Goal: Task Accomplishment & Management: Manage account settings

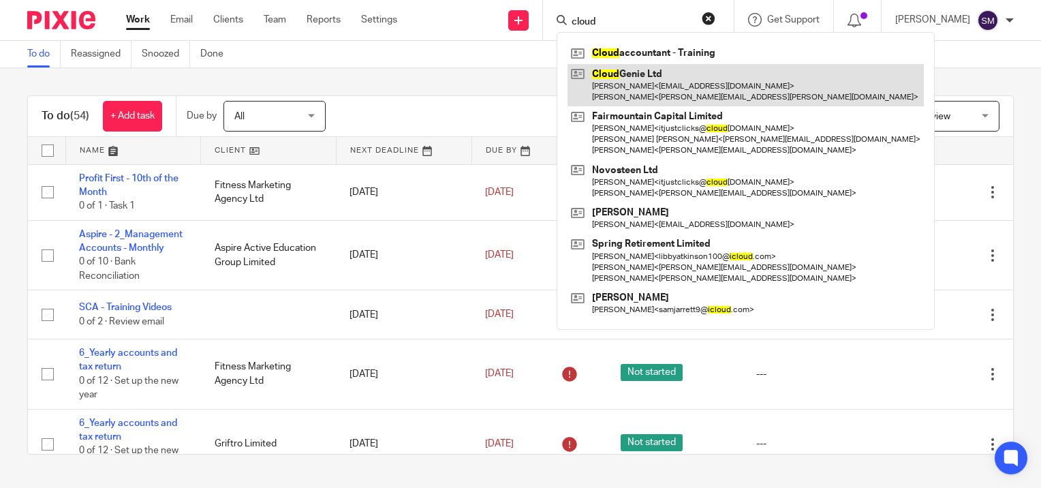
type input "cloud"
click at [642, 89] on link at bounding box center [746, 85] width 356 height 42
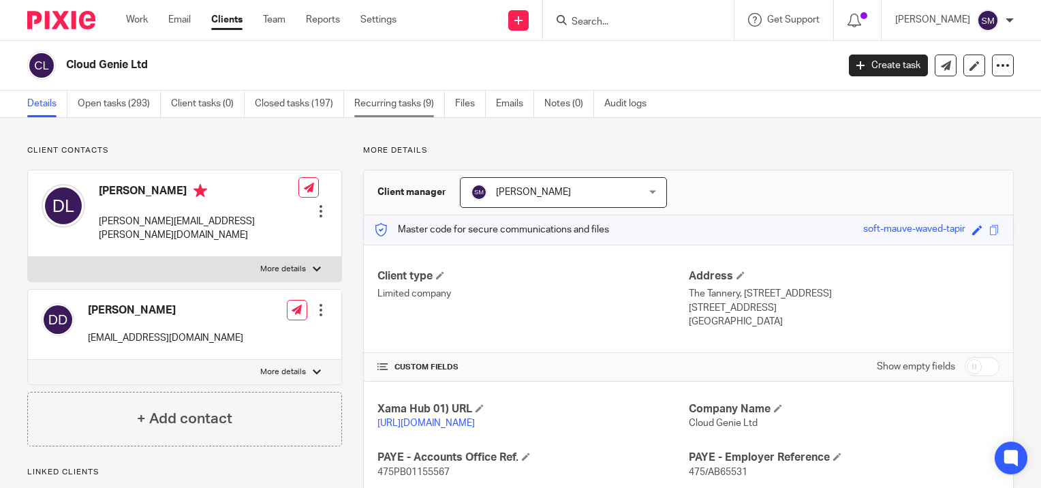
click at [422, 110] on link "Recurring tasks (9)" at bounding box center [399, 104] width 91 height 27
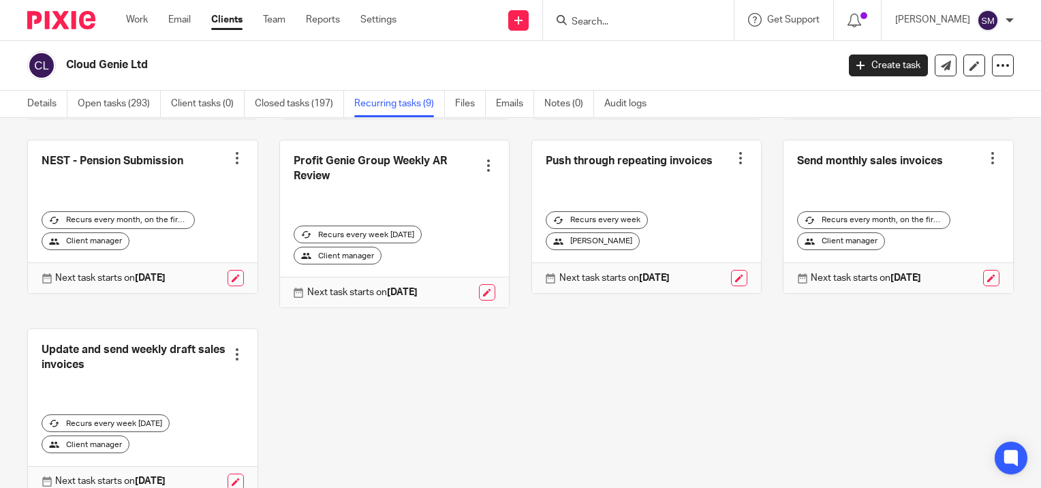
scroll to position [162, 0]
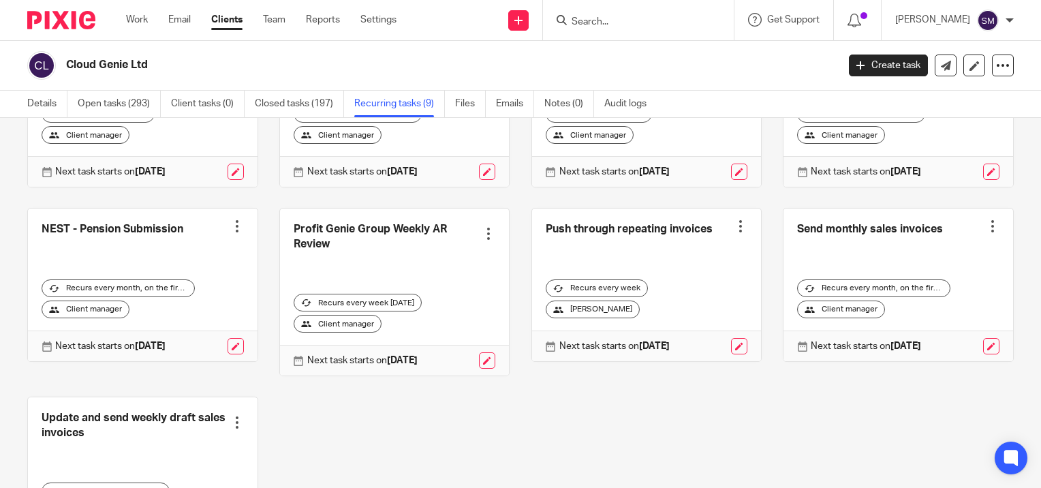
click at [327, 241] on link at bounding box center [395, 291] width 230 height 167
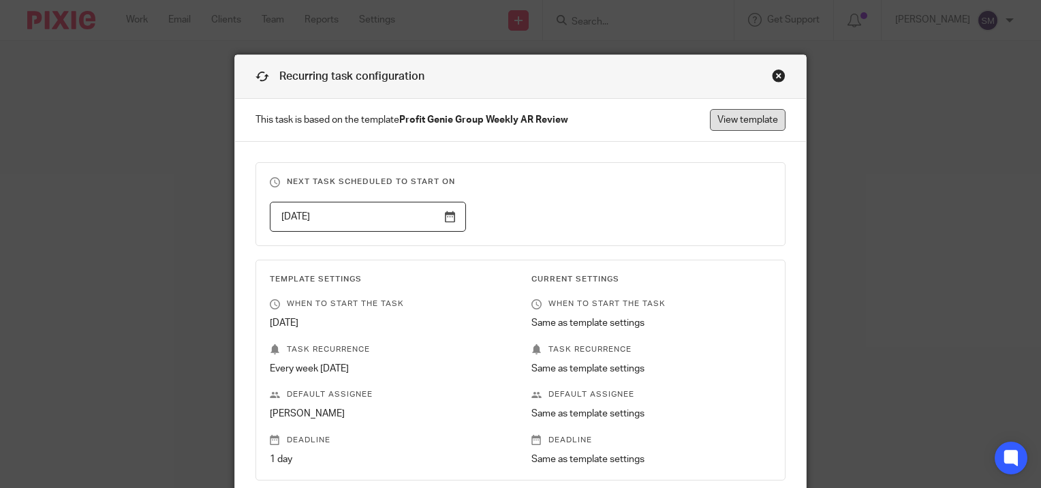
click at [752, 123] on link "View template" at bounding box center [748, 120] width 76 height 22
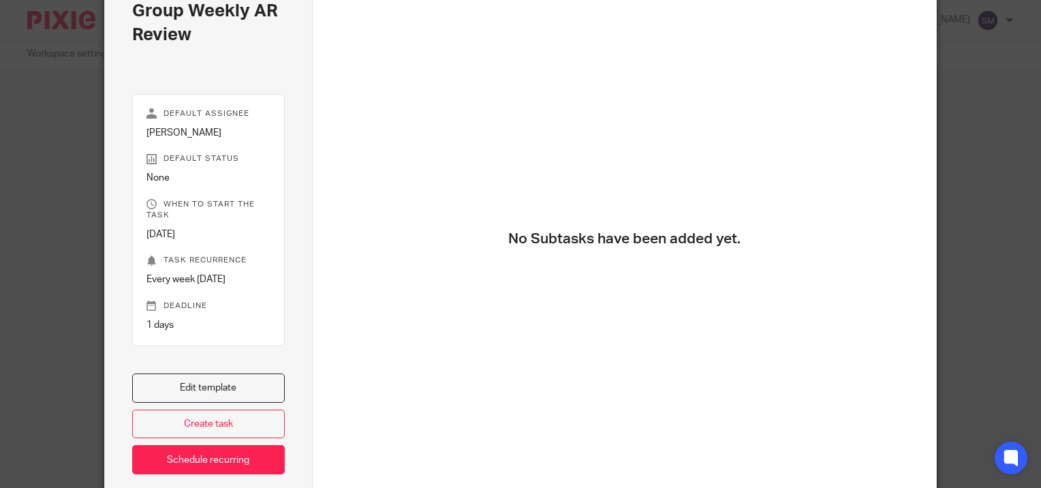
scroll to position [174, 0]
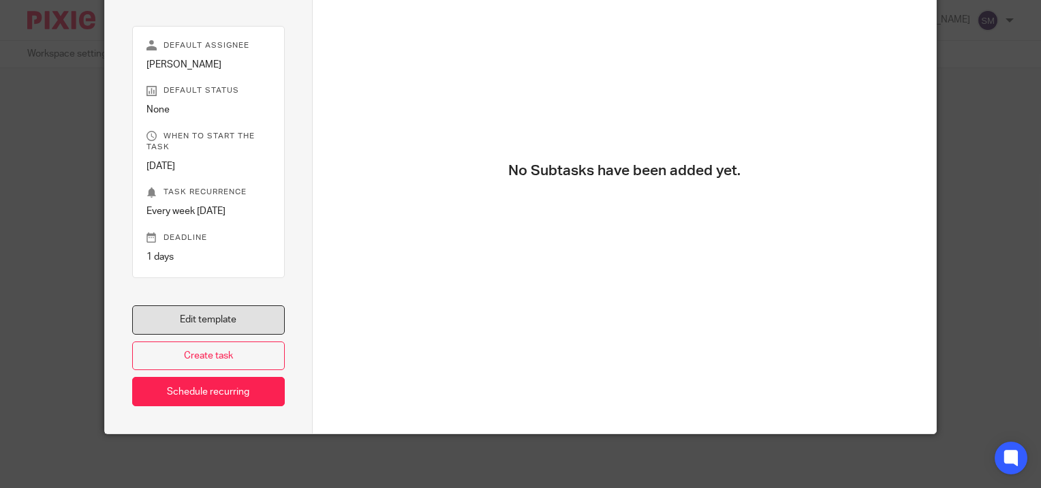
click at [200, 321] on link "Edit template" at bounding box center [208, 319] width 153 height 29
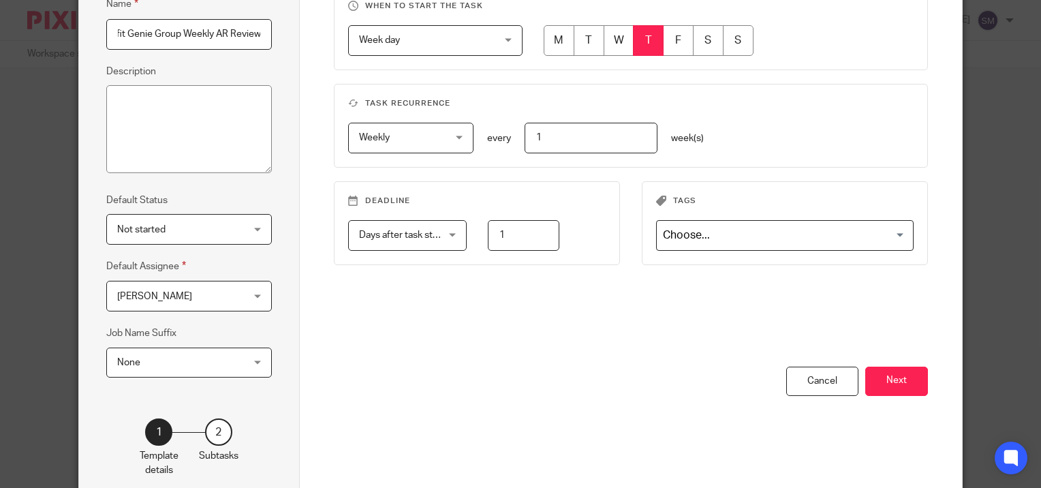
scroll to position [204, 0]
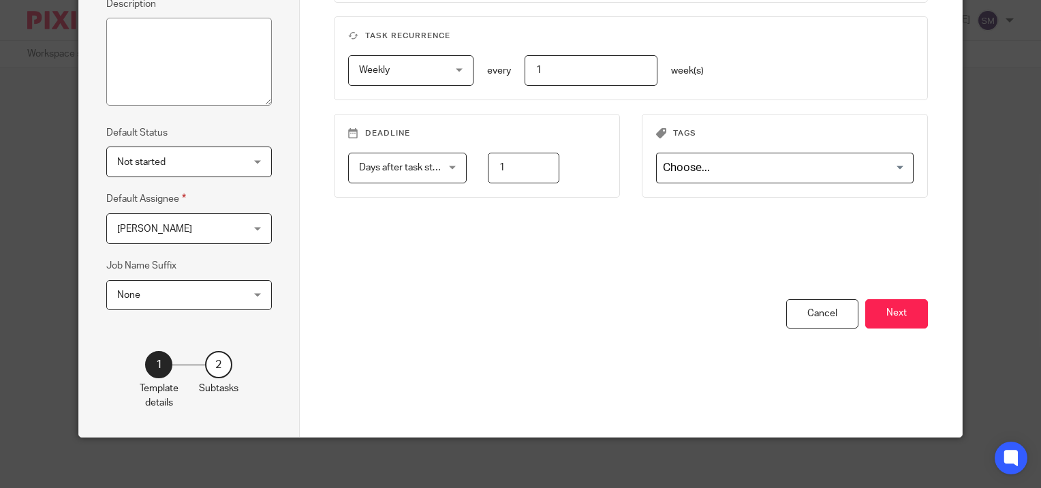
click at [189, 296] on span "None" at bounding box center [178, 295] width 123 height 29
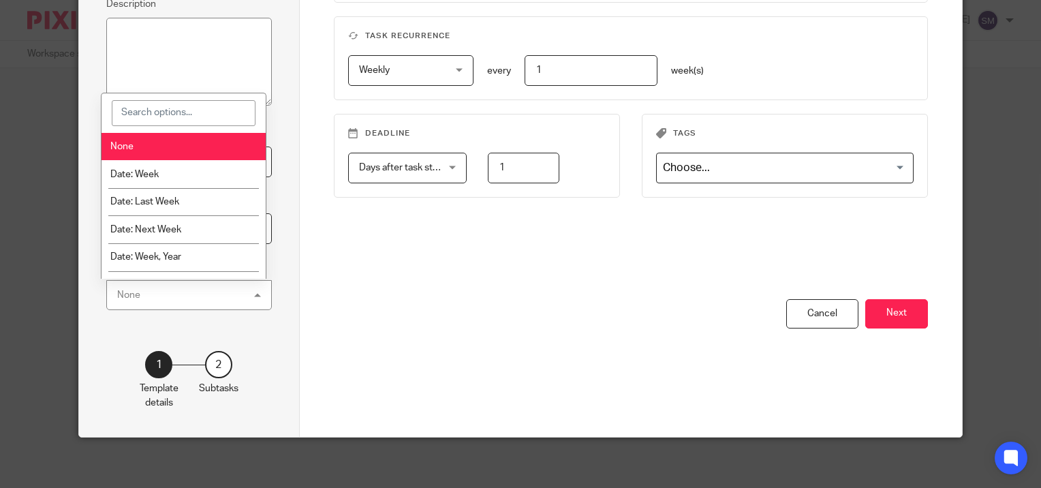
scroll to position [0, 0]
click at [189, 296] on div "None None" at bounding box center [189, 295] width 166 height 31
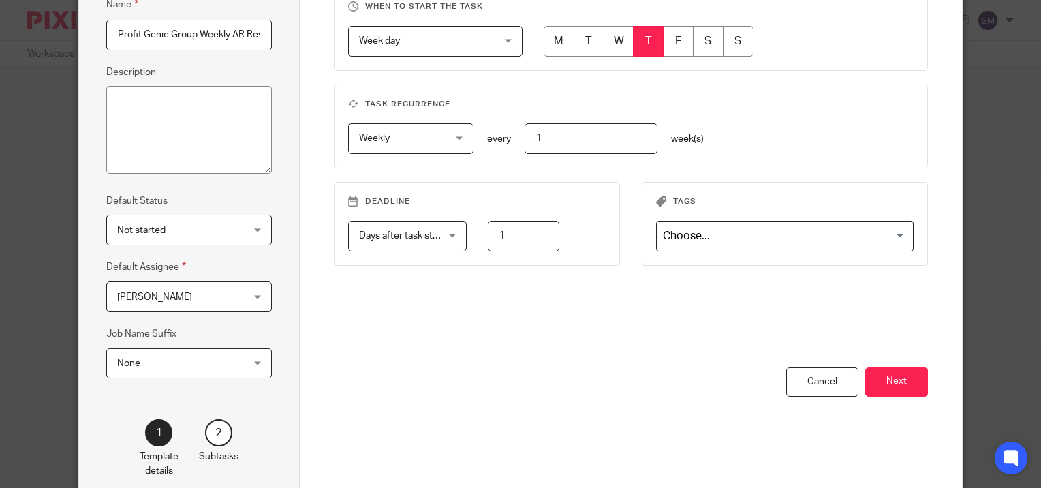
scroll to position [68, 0]
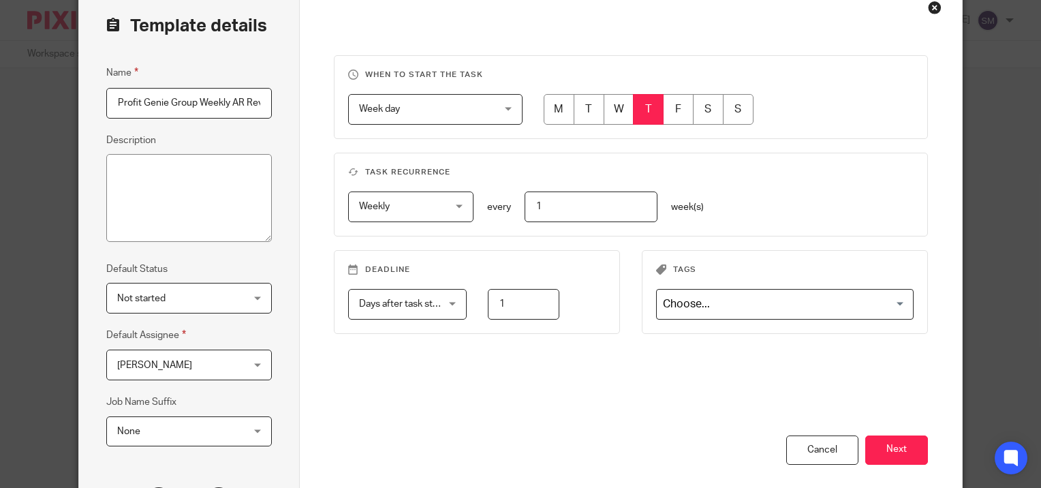
click at [177, 294] on span "Not started" at bounding box center [178, 297] width 123 height 29
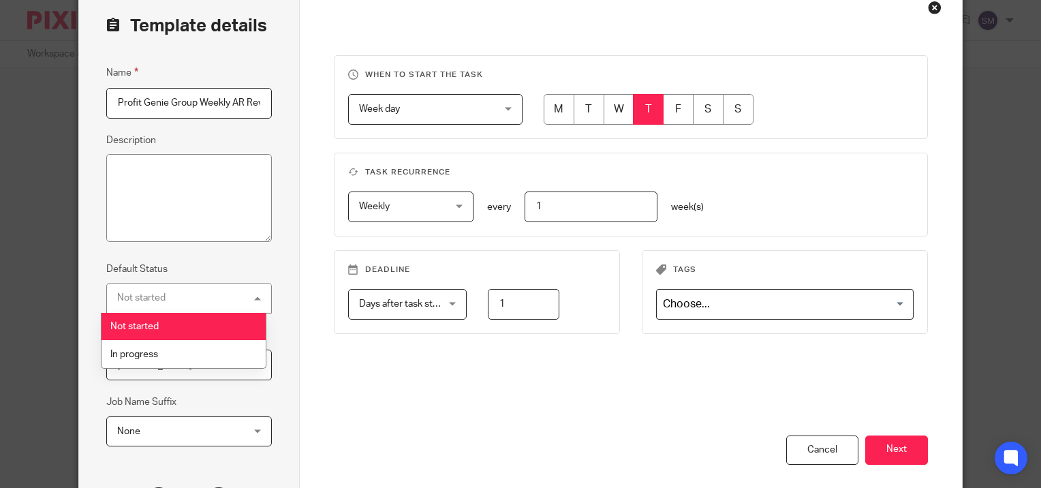
click at [177, 294] on div "Not started Not started" at bounding box center [189, 298] width 166 height 31
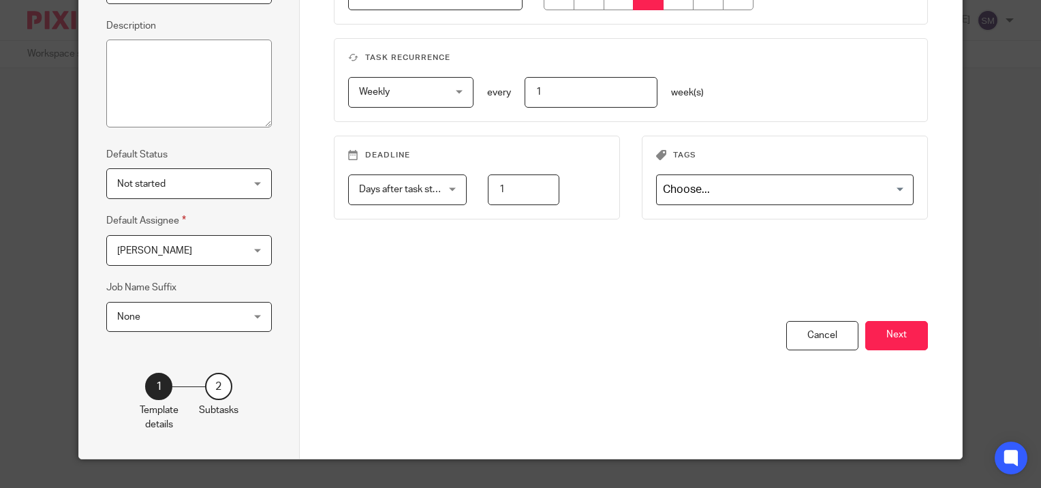
scroll to position [204, 0]
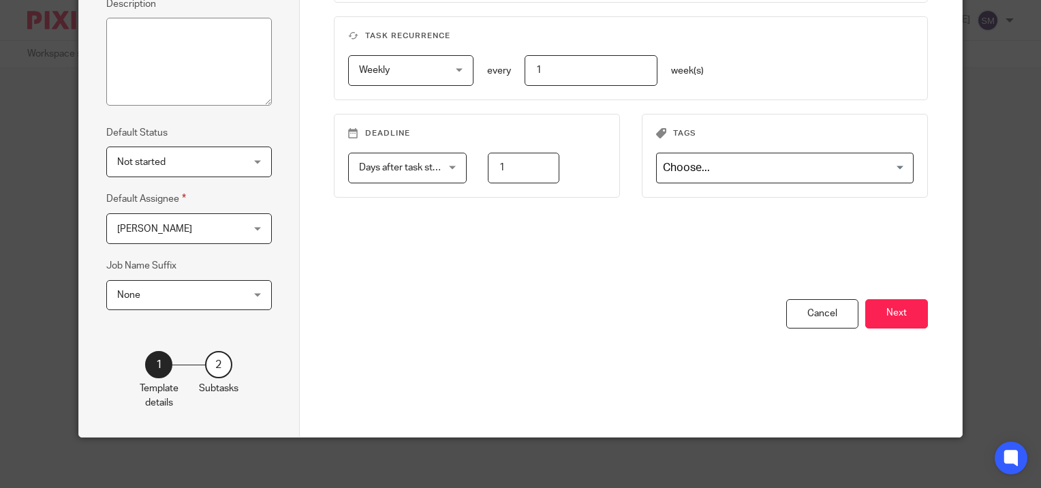
click at [175, 294] on span "None" at bounding box center [178, 295] width 123 height 29
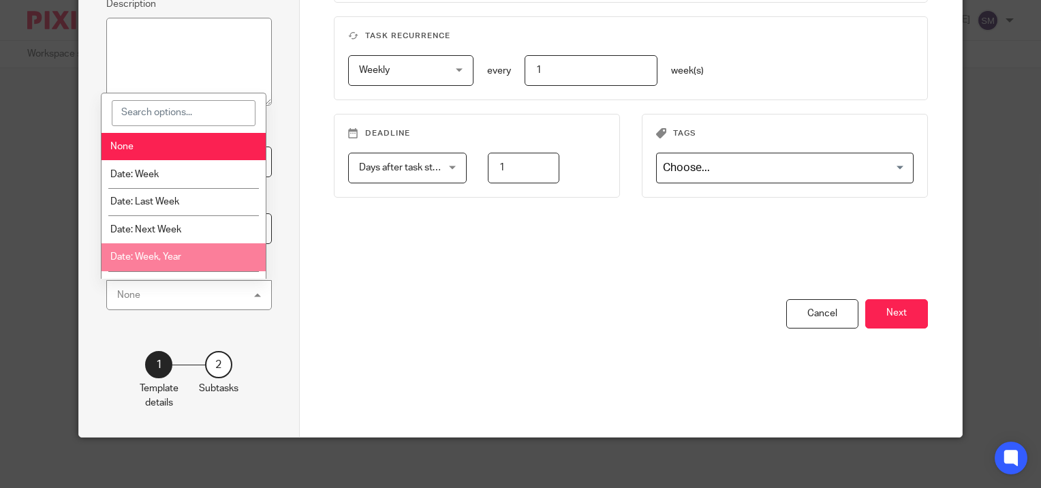
click at [334, 232] on div "When to start the task Week day Week day Disable On date Week day Month day On …" at bounding box center [631, 109] width 595 height 380
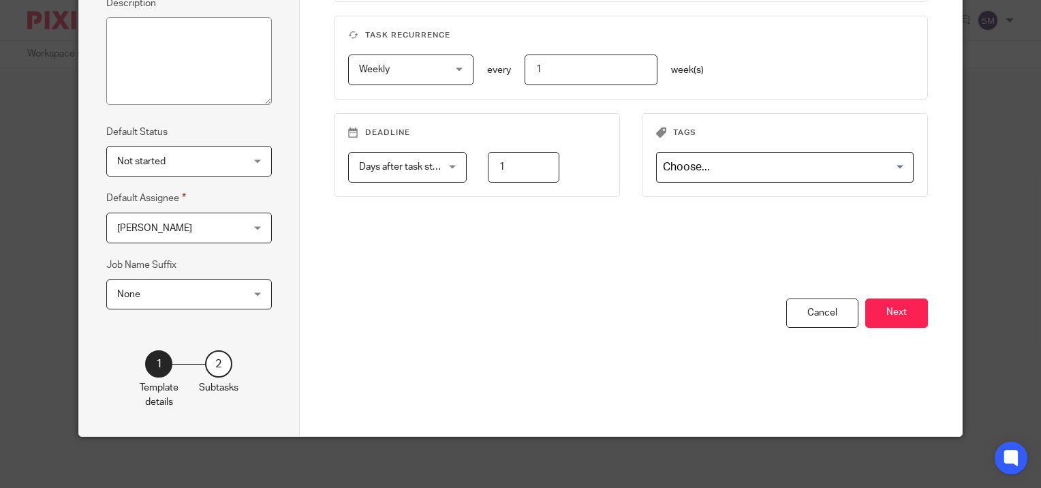
scroll to position [207, 0]
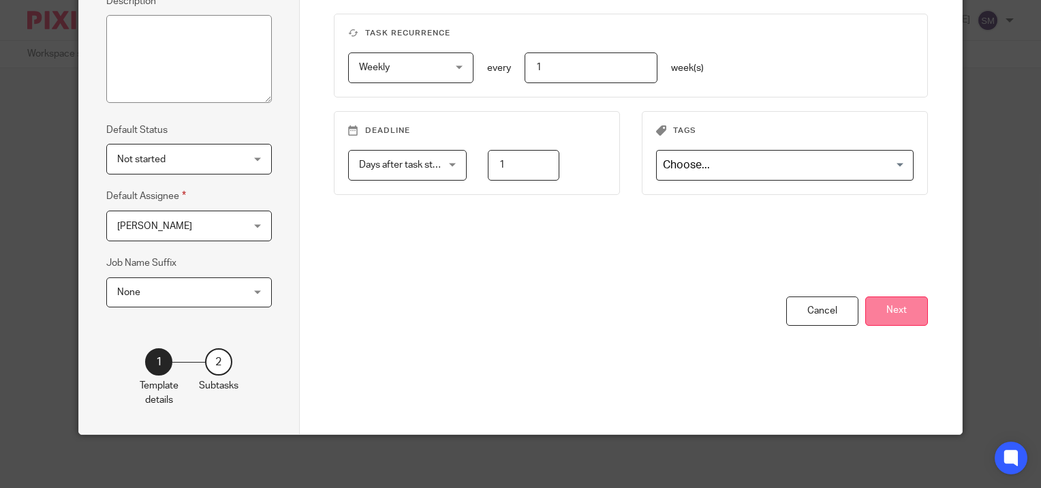
click at [872, 310] on button "Next" at bounding box center [896, 310] width 63 height 29
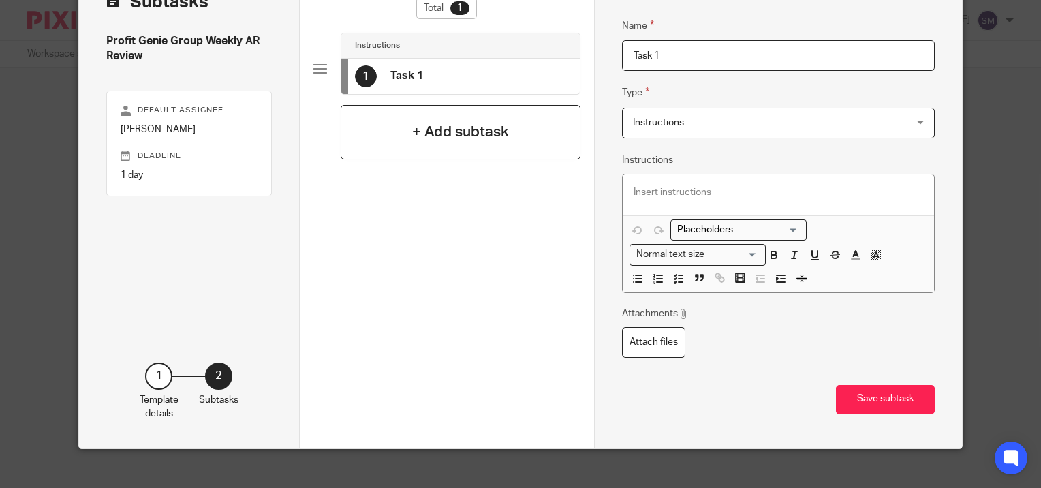
scroll to position [105, 0]
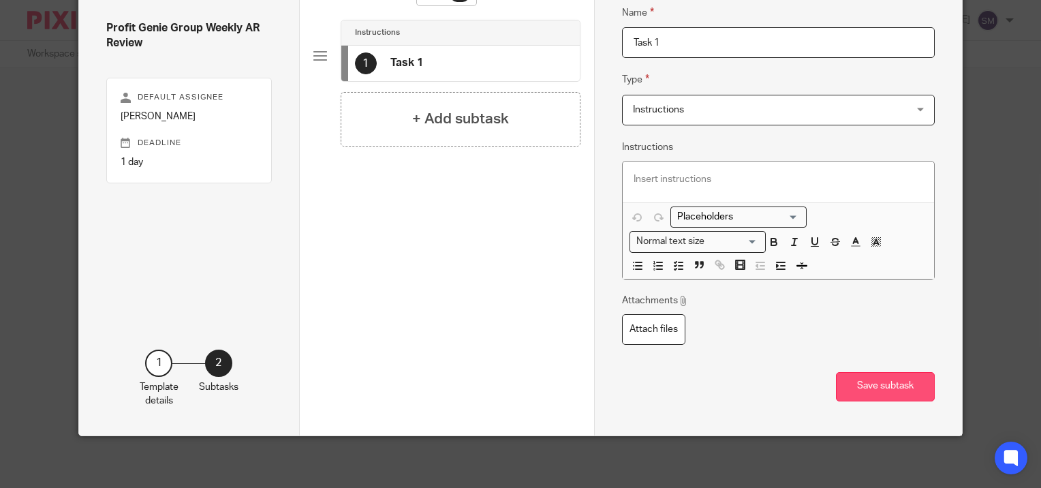
click at [852, 376] on button "Save subtask" at bounding box center [885, 386] width 99 height 29
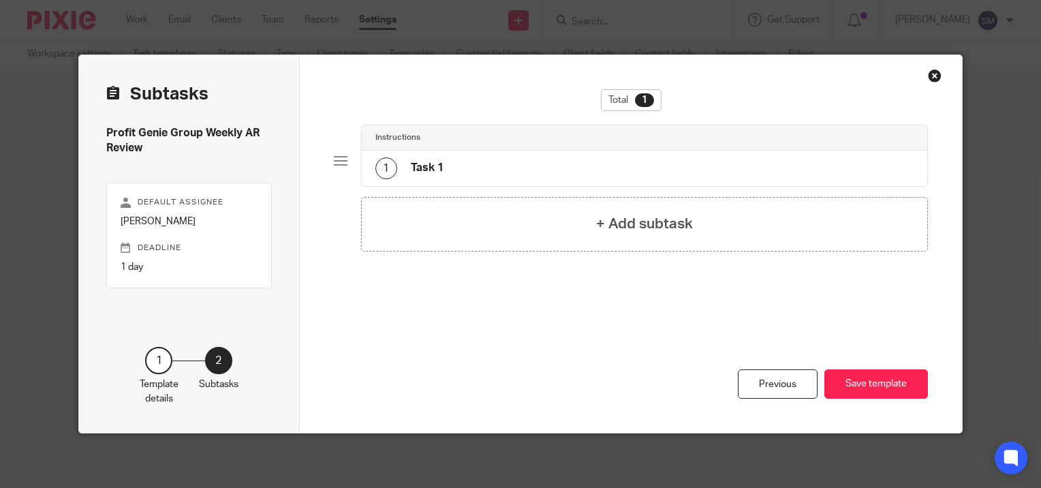
scroll to position [0, 0]
click at [334, 150] on div "Instructions 1 Task 1" at bounding box center [631, 161] width 595 height 72
click at [334, 160] on div at bounding box center [341, 161] width 14 height 14
click at [864, 375] on button "Save template" at bounding box center [876, 383] width 104 height 29
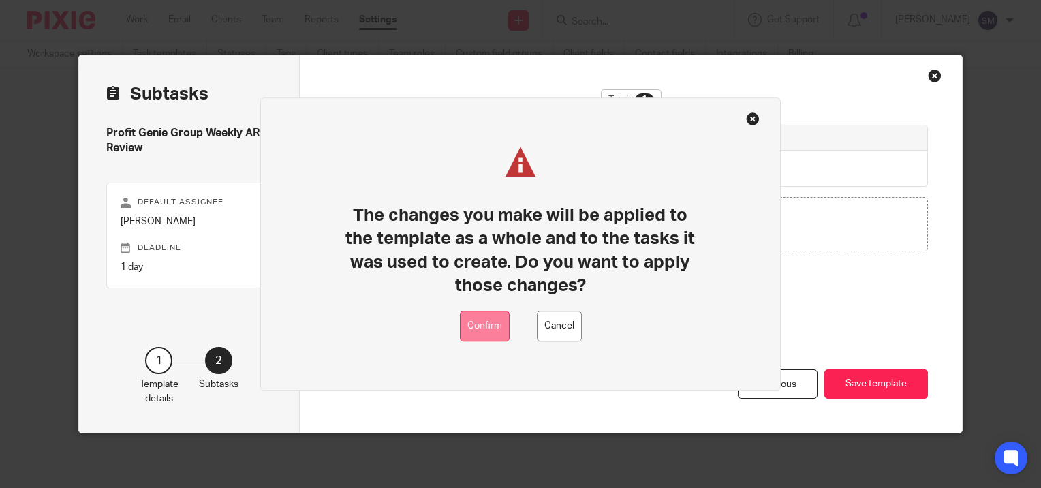
click at [491, 323] on button "Confirm" at bounding box center [485, 326] width 50 height 31
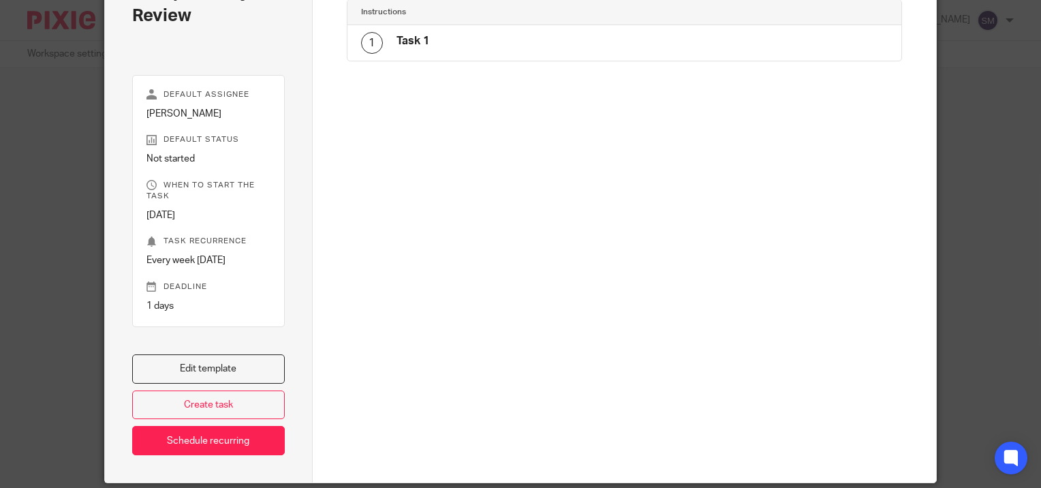
scroll to position [157, 0]
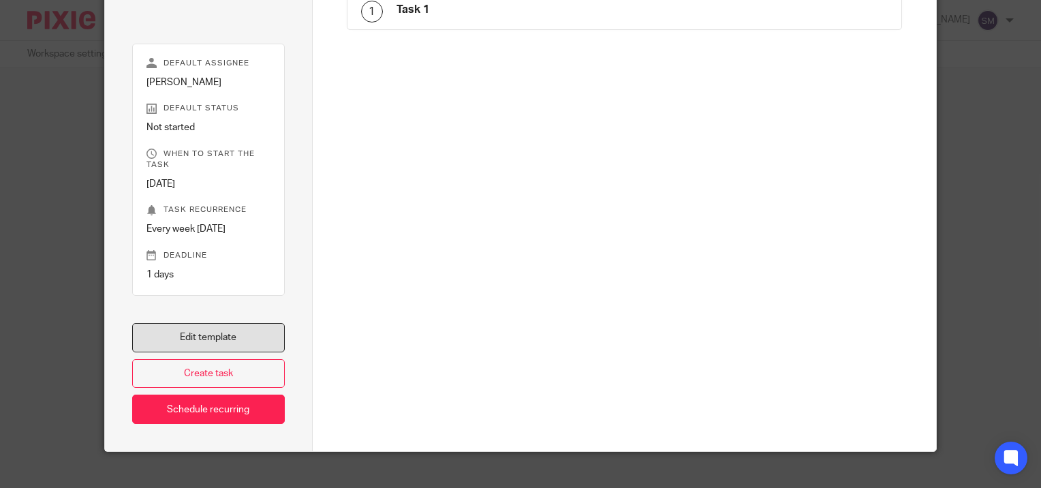
click at [196, 339] on link "Edit template" at bounding box center [208, 337] width 153 height 29
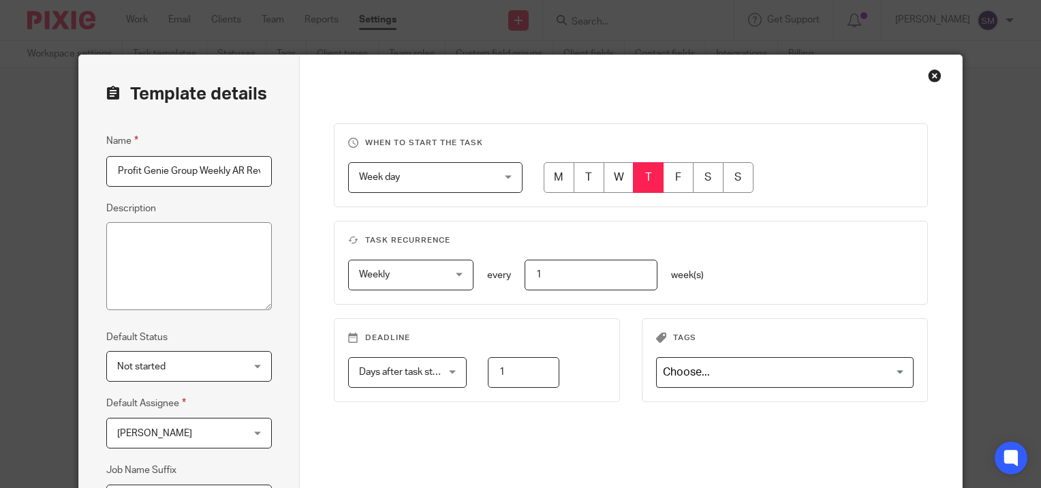
click at [160, 362] on span "Not started" at bounding box center [178, 366] width 123 height 29
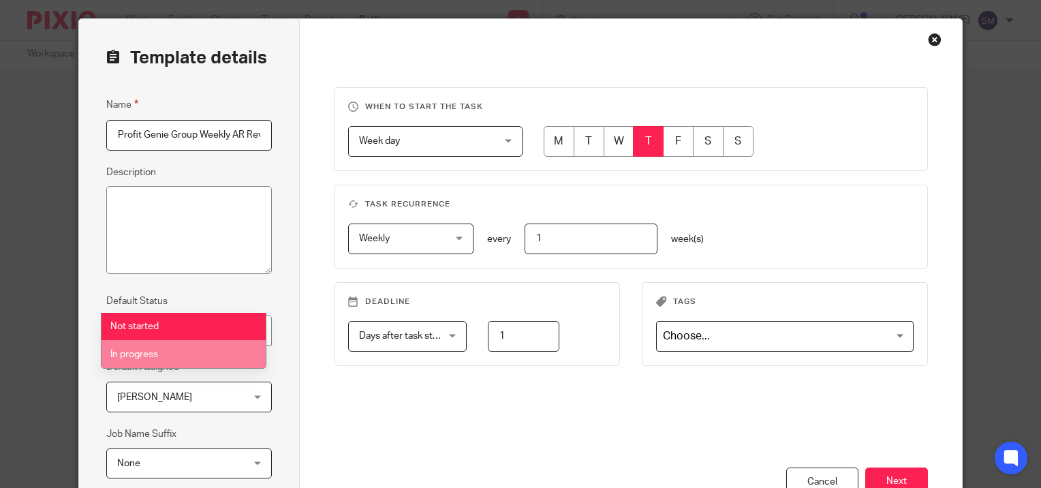
scroll to position [68, 0]
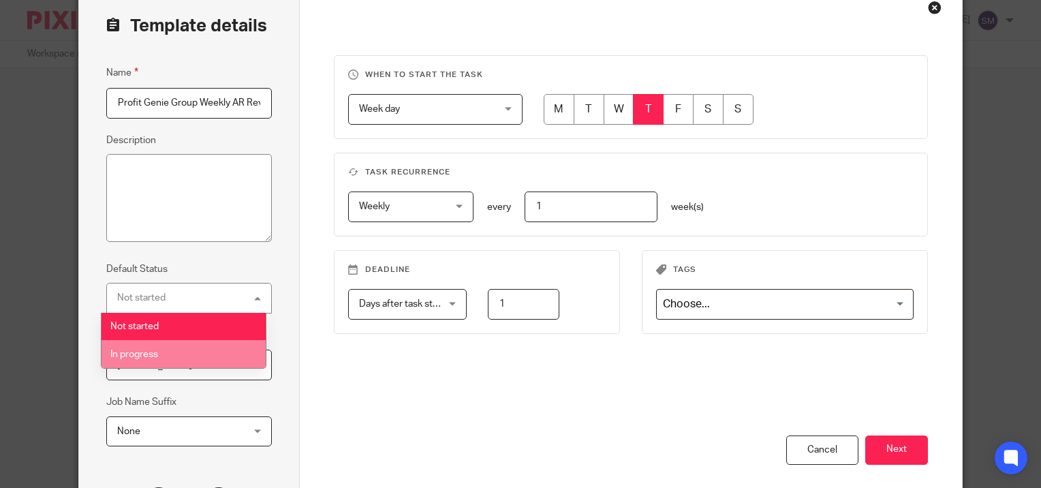
click at [162, 349] on li "In progress" at bounding box center [184, 354] width 165 height 28
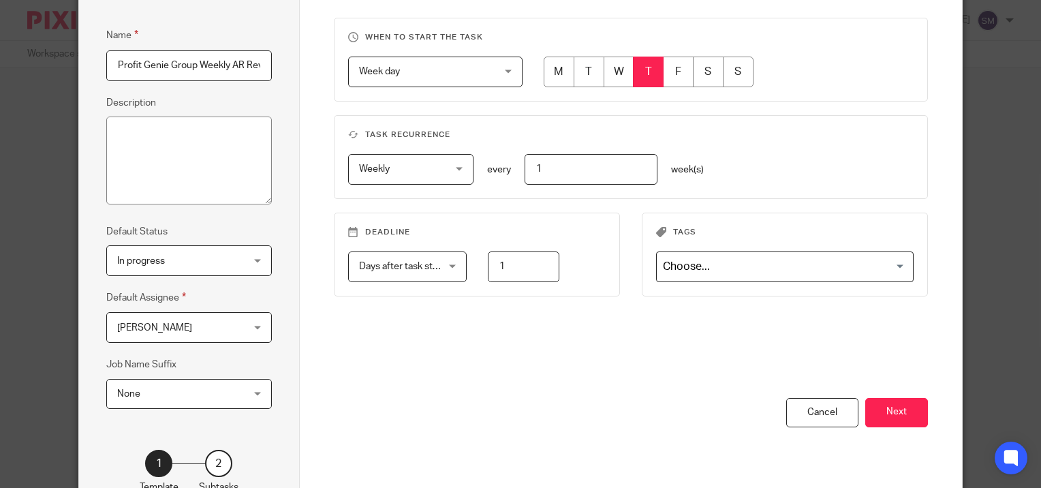
scroll to position [136, 0]
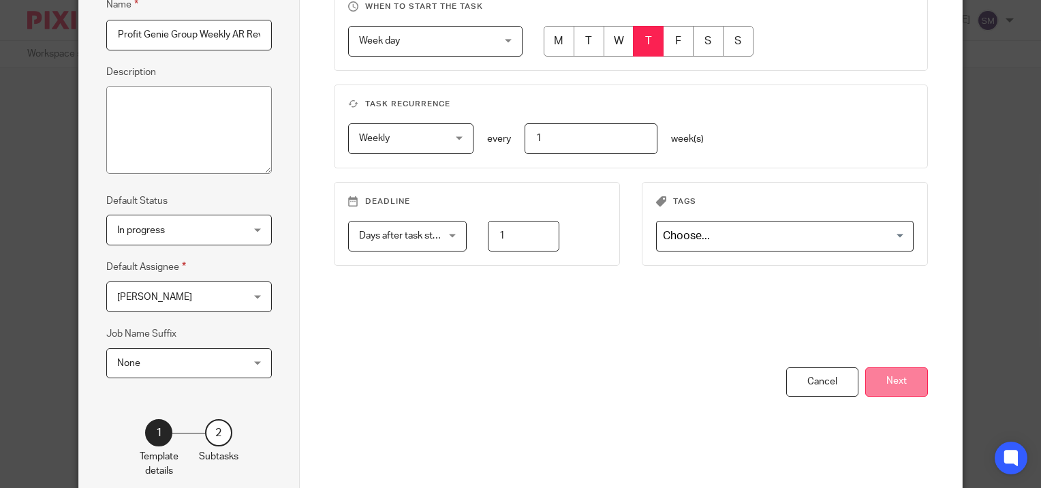
click at [900, 382] on button "Next" at bounding box center [896, 381] width 63 height 29
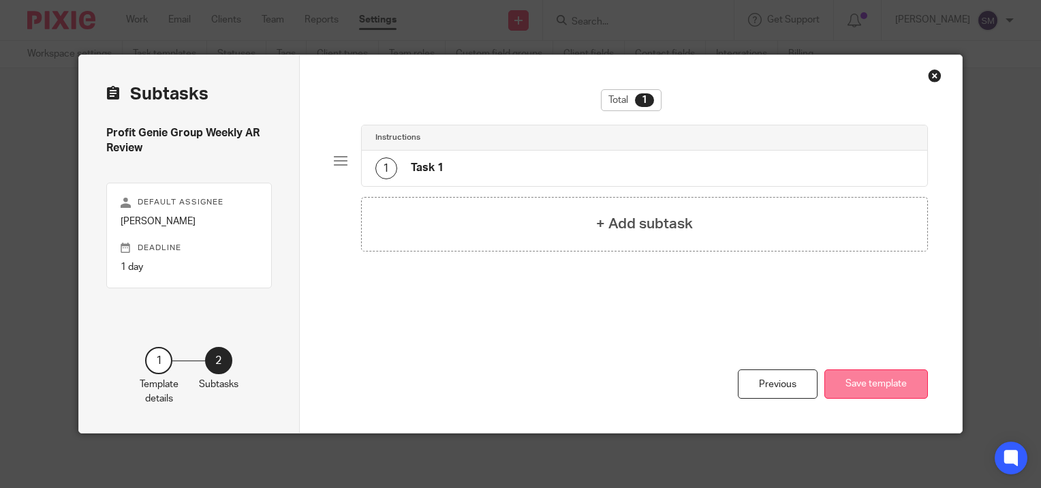
click at [873, 384] on button "Save template" at bounding box center [876, 383] width 104 height 29
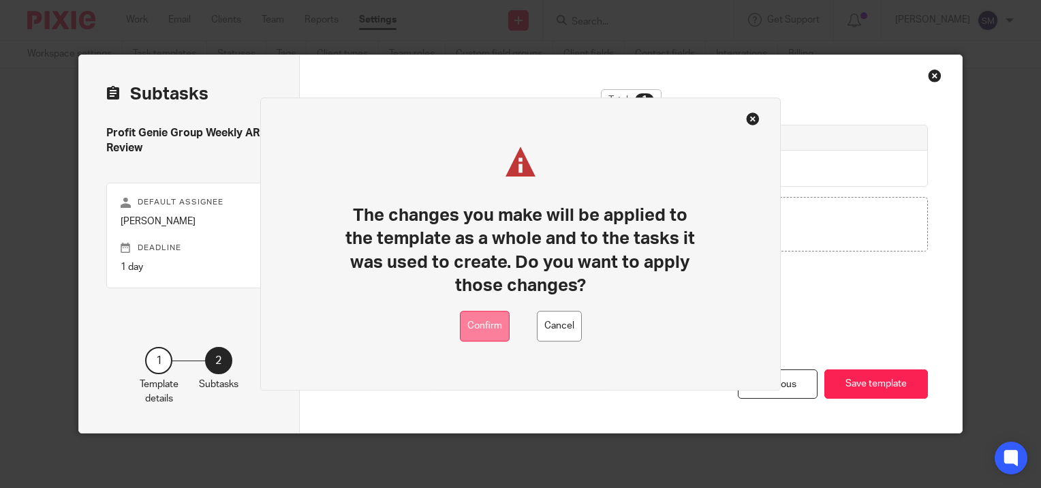
click at [486, 327] on button "Confirm" at bounding box center [485, 326] width 50 height 31
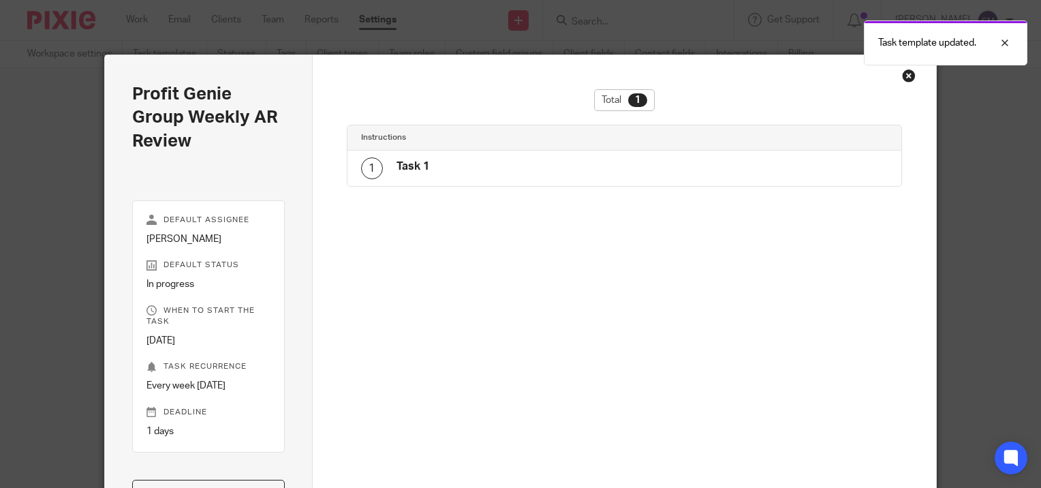
click at [905, 71] on div "Close this dialog window" at bounding box center [909, 76] width 14 height 14
